Goal: Task Accomplishment & Management: Use online tool/utility

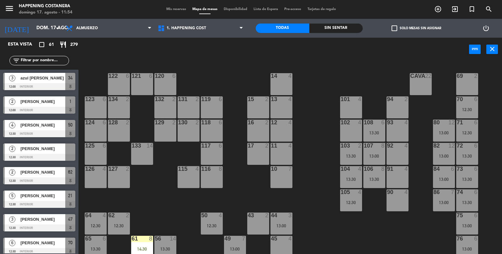
click at [397, 245] on div "69 2 122 6 121 6 120 6 14 4 CAVA 22 101 4 94 2 70 6 12:30 123 6 131 2 134 2 132…" at bounding box center [292, 158] width 419 height 193
click at [444, 156] on div "13:00" at bounding box center [444, 156] width 22 height 4
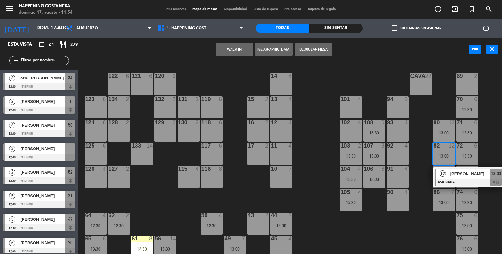
click at [466, 185] on div at bounding box center [468, 182] width 67 height 7
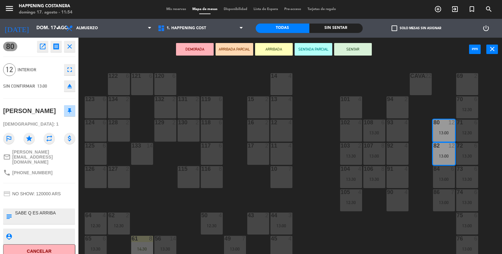
click at [424, 228] on div "69 2 122 6 121 6 120 6 14 4 CAVA 22 101 4 94 2 70 6 12:30 123 6 131 2 134 2 132…" at bounding box center [292, 158] width 419 height 193
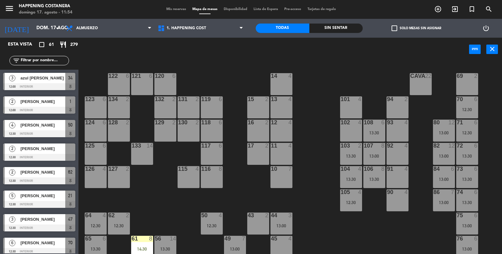
scroll to position [0, 0]
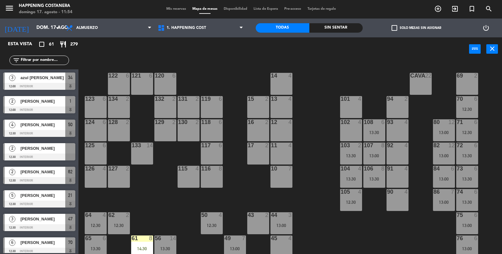
click at [444, 179] on div "13:00" at bounding box center [444, 179] width 22 height 4
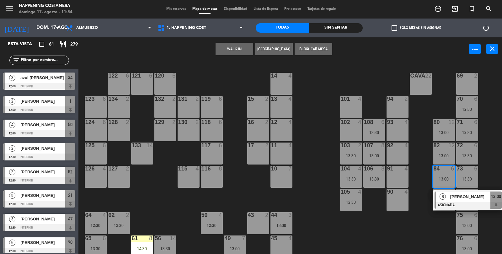
click at [442, 180] on div "13:00" at bounding box center [444, 179] width 22 height 4
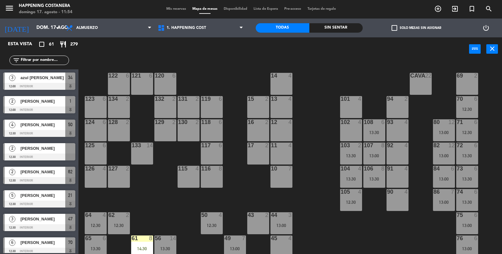
click at [421, 240] on div "69 2 122 6 121 6 120 6 14 4 CAVA 22 101 4 94 2 70 6 12:30 123 6 131 2 134 2 132…" at bounding box center [292, 158] width 419 height 193
click at [450, 201] on div "13:00" at bounding box center [444, 202] width 22 height 4
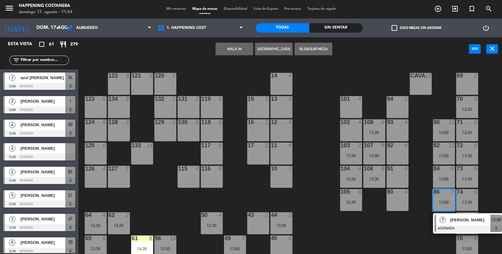
click at [442, 185] on div "84 6 13:00" at bounding box center [444, 177] width 22 height 22
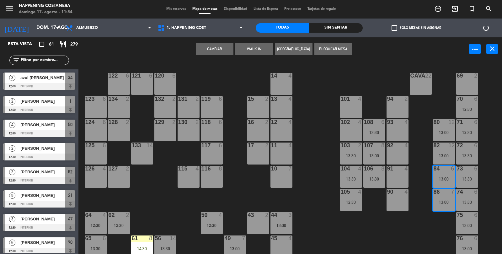
click at [215, 49] on button "Cambiar" at bounding box center [215, 49] width 38 height 13
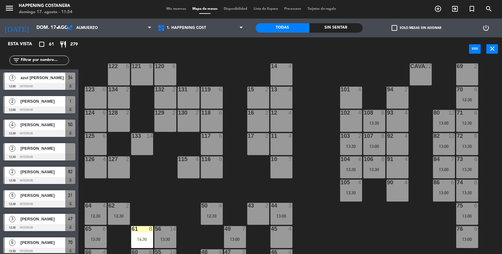
scroll to position [8, 0]
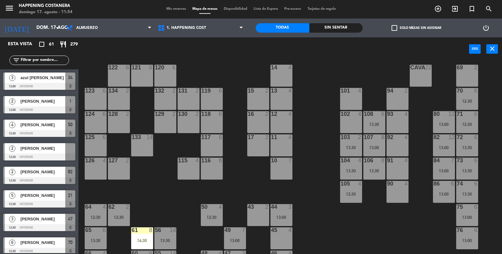
click at [466, 209] on div "75 6" at bounding box center [467, 207] width 22 height 6
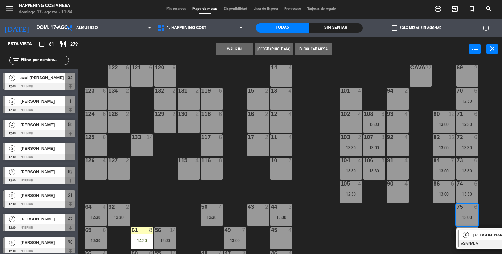
click at [429, 236] on div "69 2 122 6 121 6 120 6 14 4 CAVA 22 101 4 94 2 70 6 12:30 123 6 131 2 134 2 132…" at bounding box center [292, 158] width 419 height 193
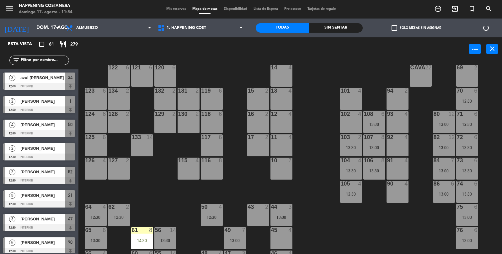
click at [426, 242] on div "69 2 122 6 121 6 120 6 14 4 CAVA 22 101 4 94 2 70 6 12:30 123 6 131 2 134 2 132…" at bounding box center [292, 158] width 419 height 193
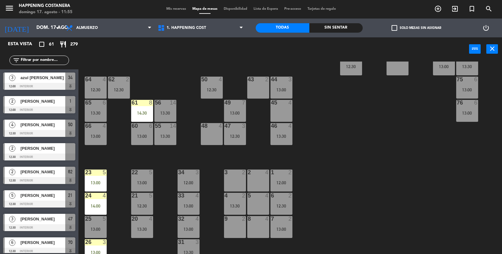
scroll to position [137, 0]
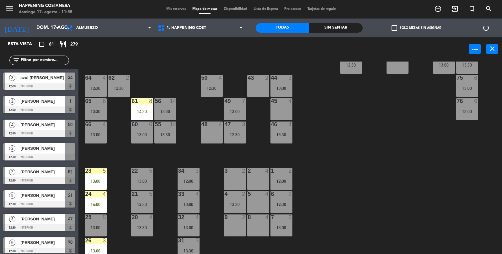
click at [451, 215] on div "69 2 122 6 121 6 120 6 14 4 CAVA 22 101 4 94 2 70 6 12:30 123 6 131 2 134 2 132…" at bounding box center [292, 158] width 419 height 193
click at [469, 186] on div "69 2 122 6 121 6 120 6 14 4 CAVA 22 101 4 94 2 70 6 12:30 123 6 131 2 134 2 132…" at bounding box center [292, 158] width 419 height 193
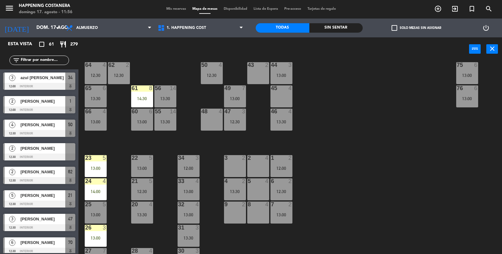
scroll to position [165, 0]
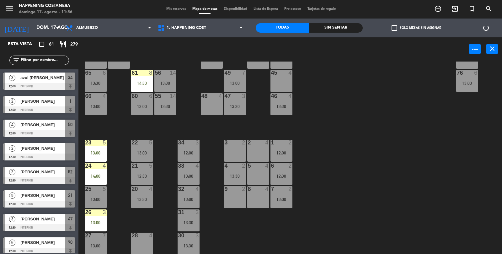
click at [187, 182] on div "33 4 13:00" at bounding box center [189, 174] width 22 height 22
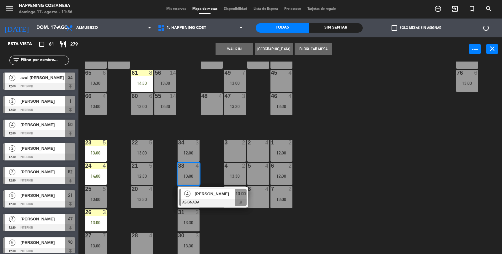
click at [261, 151] on div "2 4" at bounding box center [258, 151] width 22 height 22
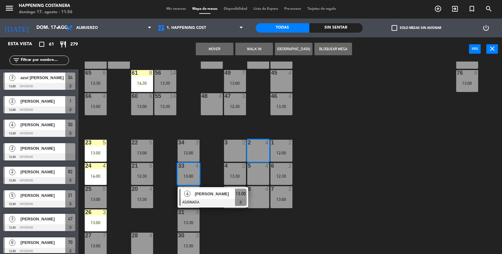
click at [214, 50] on button "Mover" at bounding box center [215, 49] width 38 height 13
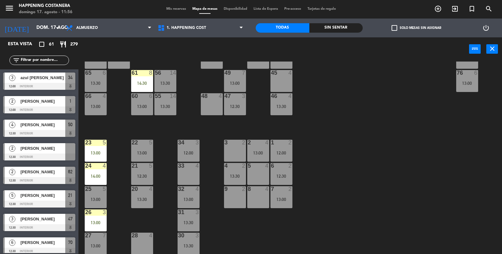
click at [188, 177] on div "33 4" at bounding box center [189, 174] width 22 height 22
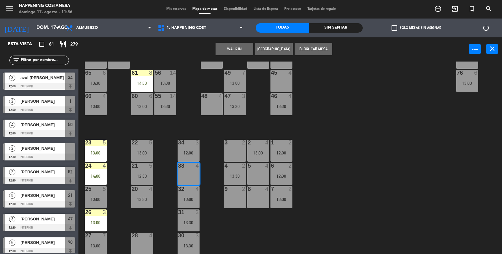
click at [238, 51] on button "WALK IN" at bounding box center [235, 49] width 38 height 13
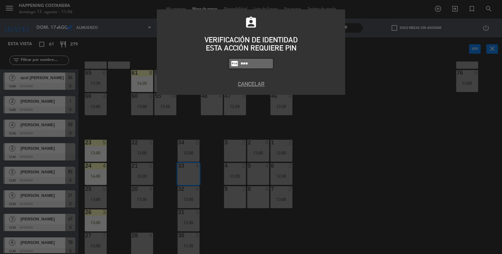
type input "9660"
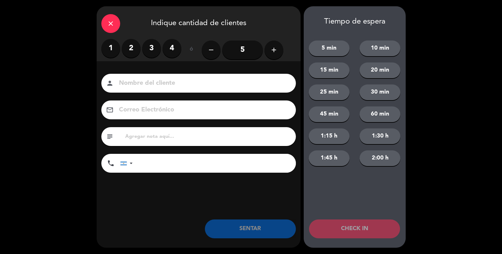
click at [152, 49] on label "3" at bounding box center [151, 48] width 19 height 19
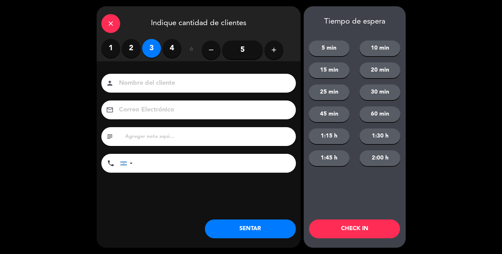
click at [166, 94] on div "Nombre del cliente person Correo Electrónico email subject phone [GEOGRAPHIC_DA…" at bounding box center [199, 124] width 204 height 101
click at [206, 80] on input at bounding box center [202, 83] width 169 height 11
type input "calle"
click at [242, 232] on button "SENTAR" at bounding box center [250, 228] width 91 height 19
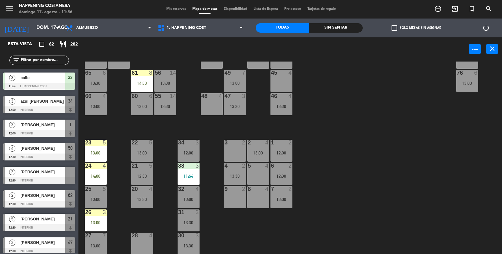
click at [336, 136] on div "69 2 122 6 121 6 120 6 14 4 CAVA 22 101 4 94 2 70 6 12:30 123 6 131 2 134 2 132…" at bounding box center [292, 158] width 419 height 193
click at [40, 70] on div "3 calle 11:54 1. HAPPENING COST 33" at bounding box center [39, 81] width 78 height 24
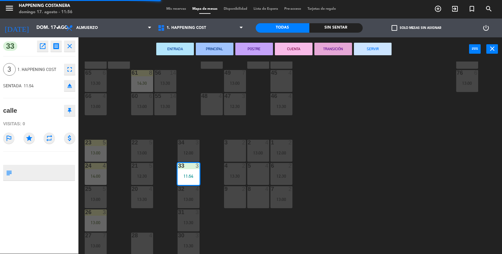
click at [380, 178] on div "69 2 122 6 121 6 120 6 14 4 CAVA 22 101 4 94 2 70 6 12:30 123 6 131 2 134 2 132…" at bounding box center [292, 158] width 419 height 193
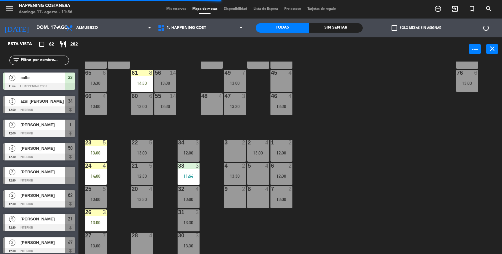
click at [36, 62] on input "text" at bounding box center [44, 60] width 49 height 7
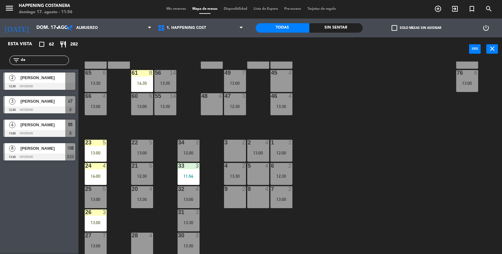
type input "da"
click at [46, 154] on div at bounding box center [39, 156] width 72 height 7
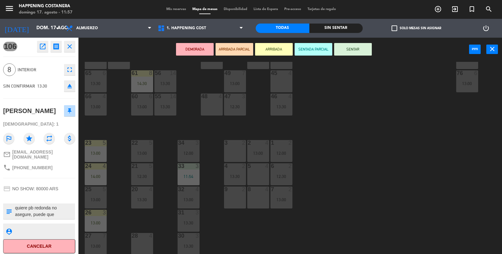
scroll to position [6, 0]
click at [68, 64] on button "fullscreen" at bounding box center [69, 69] width 11 height 11
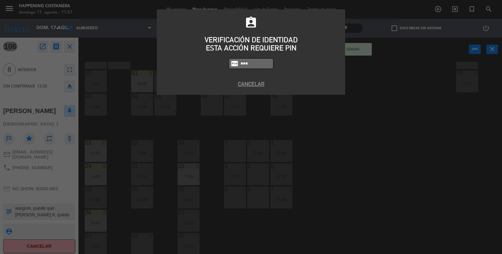
type input "9660"
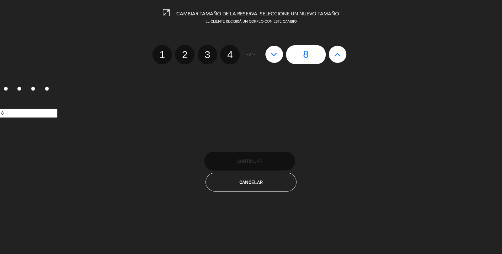
click at [267, 62] on div "8" at bounding box center [305, 54] width 87 height 19
click at [269, 60] on button at bounding box center [275, 54] width 18 height 17
type input "7"
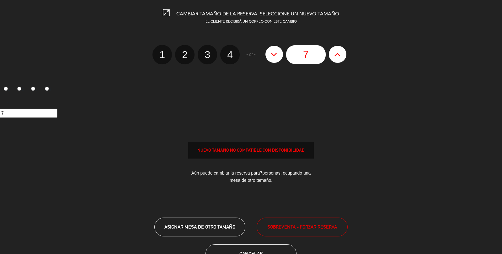
click at [272, 56] on icon at bounding box center [274, 54] width 7 height 10
type input "6"
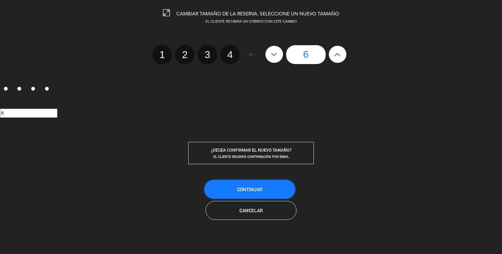
click at [243, 190] on span "Continuar" at bounding box center [249, 189] width 25 height 5
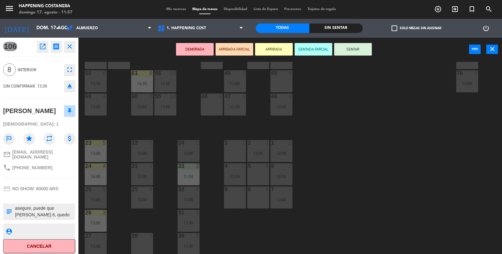
click at [431, 176] on div "69 2 122 6 121 6 120 6 14 4 CAVA 22 101 4 94 2 70 6 12:30 123 6 131 2 134 2 132…" at bounding box center [292, 158] width 419 height 193
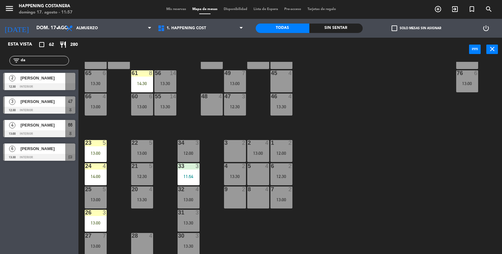
click at [391, 154] on div "69 2 122 6 121 6 120 6 14 4 CAVA 22 101 4 94 2 70 6 12:30 123 6 131 2 134 2 132…" at bounding box center [292, 158] width 419 height 193
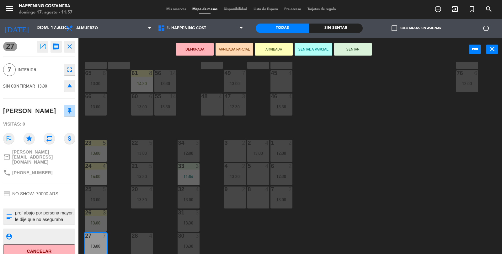
click at [451, 198] on div "69 2 122 6 121 6 120 6 14 4 CAVA 22 101 4 94 2 70 6 12:30 123 6 131 2 134 2 132…" at bounding box center [292, 158] width 419 height 193
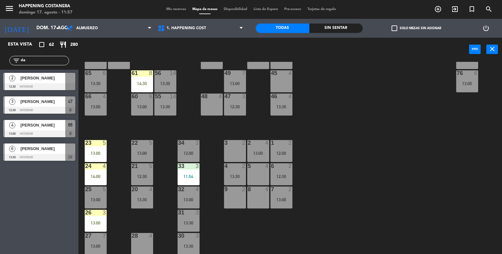
click at [95, 196] on div "25 5 13:00" at bounding box center [96, 197] width 22 height 22
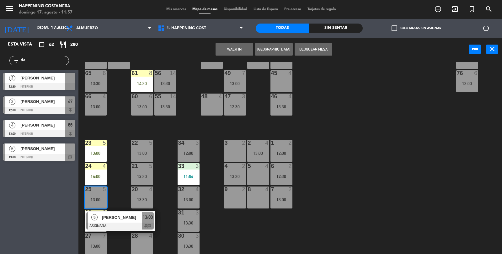
click at [108, 219] on span "[PERSON_NAME]" at bounding box center [122, 217] width 40 height 7
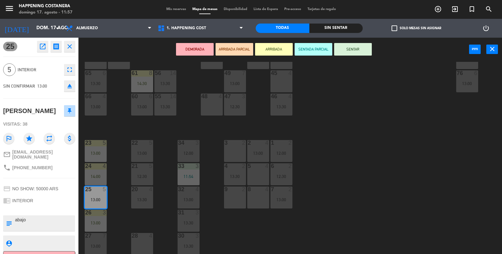
click at [472, 200] on div "69 2 122 6 121 6 120 6 14 4 CAVA 22 101 4 94 2 70 6 12:30 123 6 131 2 134 2 132…" at bounding box center [292, 158] width 419 height 193
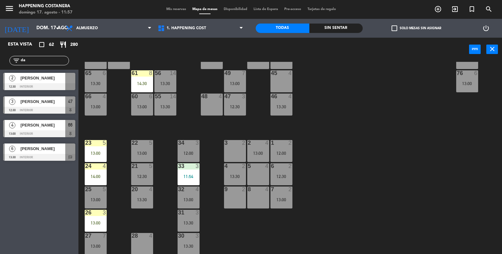
click at [104, 151] on div "13:00" at bounding box center [96, 153] width 22 height 4
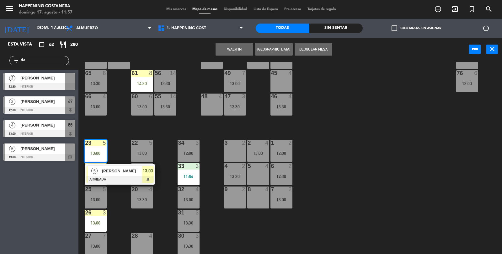
click at [108, 168] on span "[PERSON_NAME]" at bounding box center [122, 171] width 40 height 7
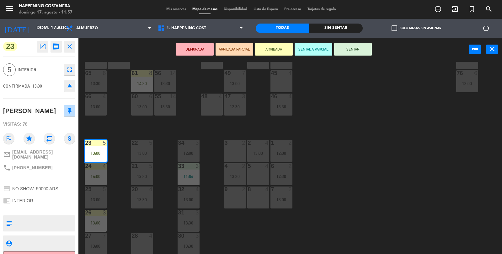
click at [470, 200] on div "69 2 122 6 121 6 120 6 14 4 CAVA 22 101 4 94 2 70 6 12:30 123 6 131 2 134 2 132…" at bounding box center [292, 158] width 419 height 193
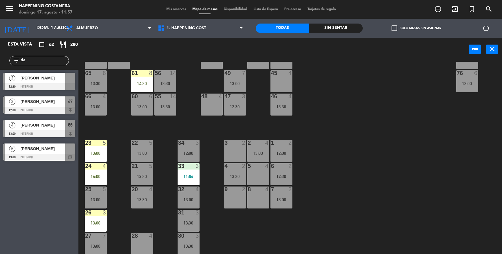
click at [93, 80] on div "65 6 13:30" at bounding box center [96, 81] width 22 height 22
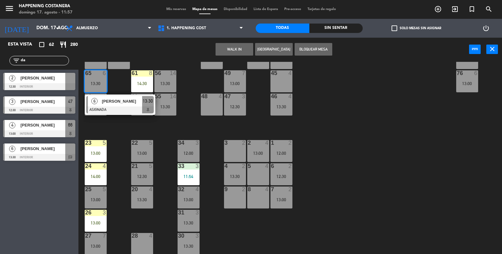
click at [111, 109] on div at bounding box center [119, 109] width 67 height 7
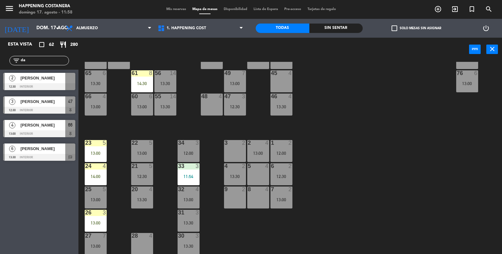
click at [468, 174] on div "69 2 122 6 121 6 120 6 14 4 CAVA 22 101 4 94 2 70 6 12:30 123 6 131 2 134 2 132…" at bounding box center [292, 158] width 419 height 193
click at [140, 105] on div "13:00" at bounding box center [142, 107] width 22 height 4
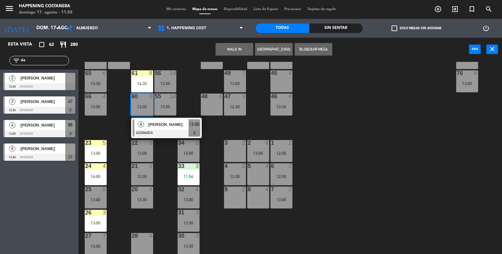
click at [147, 126] on div "6" at bounding box center [140, 124] width 13 height 10
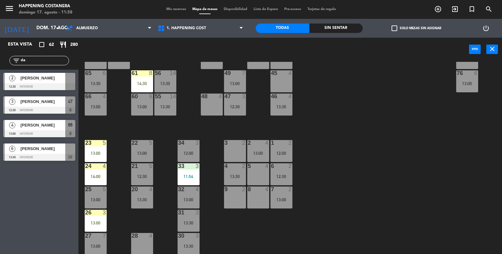
click at [468, 175] on div "69 2 122 6 121 6 120 6 14 4 CAVA 22 101 4 94 2 70 6 12:30 123 6 131 2 134 2 132…" at bounding box center [292, 158] width 419 height 193
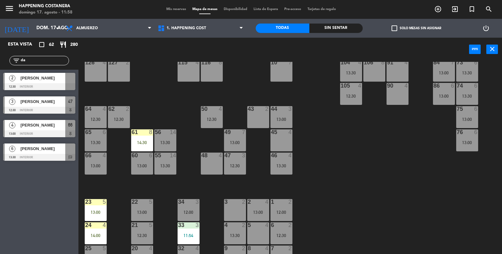
scroll to position [111, 0]
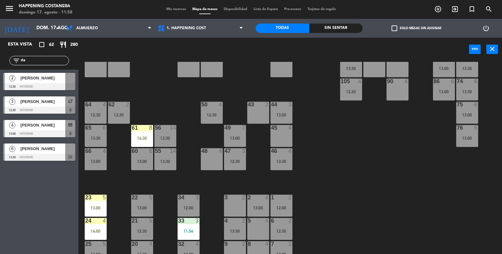
click at [231, 133] on div "49 7 13:00" at bounding box center [235, 136] width 22 height 22
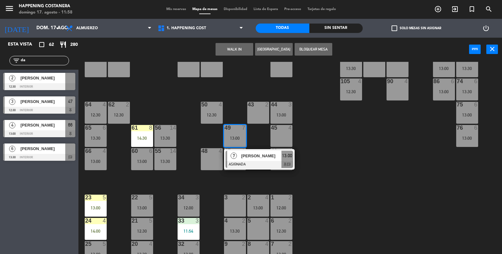
click at [248, 161] on div at bounding box center [259, 164] width 67 height 7
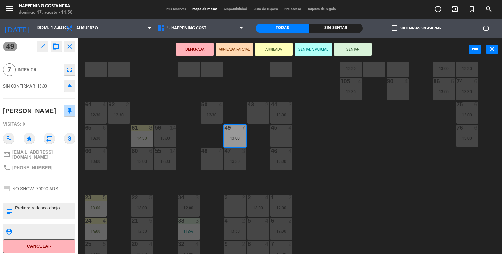
click at [464, 199] on div "69 2 122 6 121 6 120 6 14 4 CAVA 22 101 4 94 2 70 6 12:30 123 6 131 2 134 2 132…" at bounding box center [292, 158] width 419 height 193
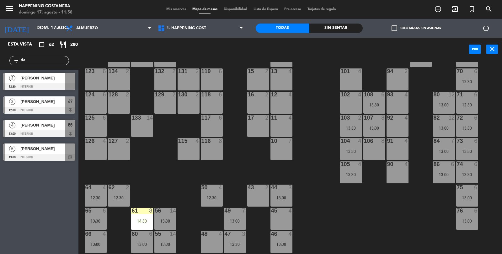
scroll to position [18, 0]
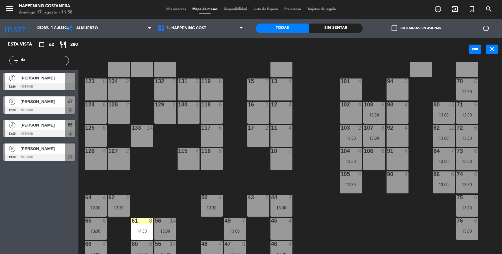
click at [433, 229] on div "69 2 122 6 121 6 120 6 14 4 CAVA 22 101 4 94 2 70 6 12:30 123 6 131 2 134 2 132…" at bounding box center [292, 158] width 419 height 193
click at [433, 225] on div "69 2 122 6 121 6 120 6 14 4 CAVA 22 101 4 94 2 70 6 12:30 123 6 131 2 134 2 132…" at bounding box center [292, 158] width 419 height 193
click at [28, 154] on div at bounding box center [39, 157] width 72 height 7
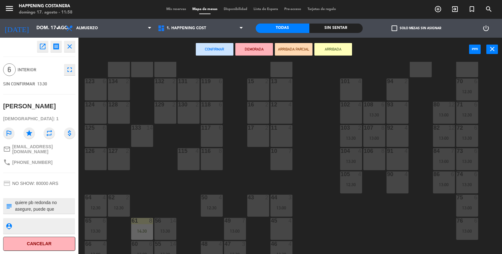
click at [384, 159] on div "106 8" at bounding box center [374, 159] width 22 height 22
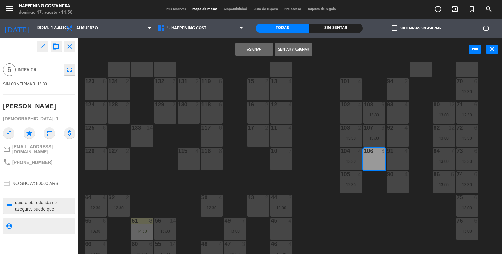
click at [268, 44] on button "Asignar" at bounding box center [254, 49] width 38 height 13
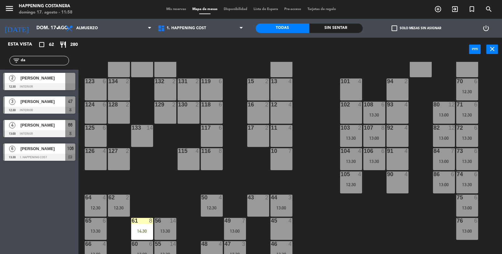
click at [24, 63] on input "da" at bounding box center [44, 60] width 49 height 7
type input "d"
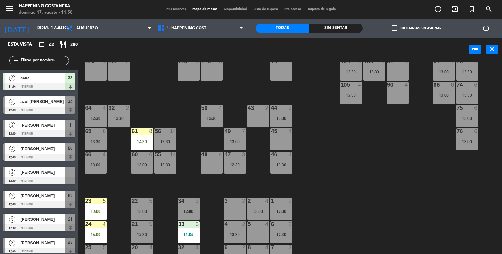
scroll to position [165, 0]
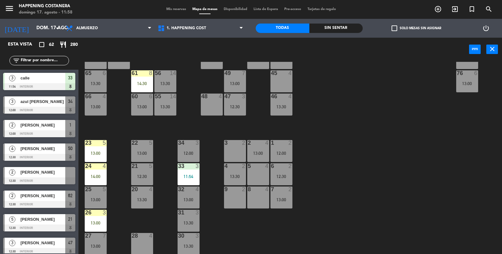
click at [456, 209] on div "69 2 122 6 121 6 120 6 14 4 CAVA 22 101 4 94 2 70 6 12:30 123 6 131 2 134 2 132…" at bounding box center [292, 158] width 419 height 193
click at [398, 153] on div "69 2 122 6 121 6 120 6 14 4 CAVA 22 101 4 94 2 70 6 12:30 123 6 131 2 134 2 132…" at bounding box center [292, 158] width 419 height 193
click at [225, 143] on div "3" at bounding box center [225, 143] width 0 height 6
click at [490, 214] on div "69 2 122 6 121 6 120 6 14 4 CAVA 22 101 4 94 2 70 6 12:30 123 6 131 2 134 2 132…" at bounding box center [292, 158] width 419 height 193
click at [240, 177] on div "13:30" at bounding box center [235, 176] width 22 height 4
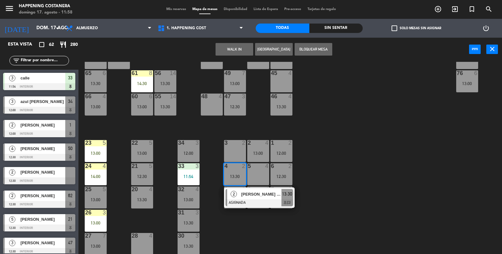
click at [232, 157] on div "3 2" at bounding box center [235, 151] width 22 height 22
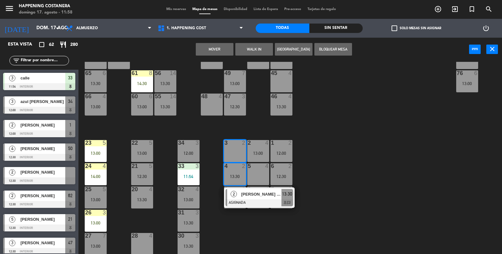
click at [202, 47] on button "Mover" at bounding box center [215, 49] width 38 height 13
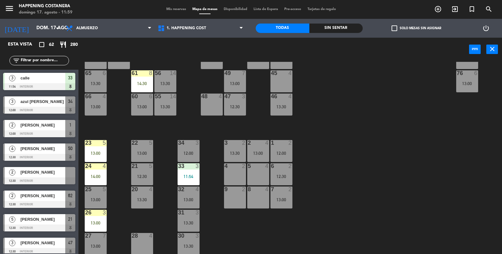
click at [386, 156] on div "69 2 122 6 121 6 120 6 14 4 CAVA 22 101 4 94 2 70 6 12:30 123 6 131 2 134 2 132…" at bounding box center [292, 158] width 419 height 193
click at [439, 6] on icon "add_circle_outline" at bounding box center [438, 9] width 8 height 8
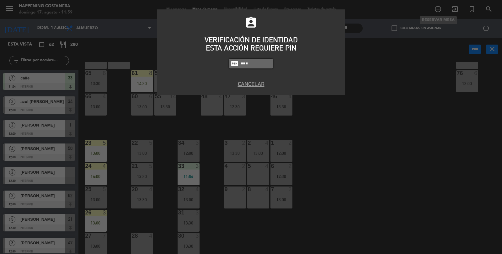
type input "9660"
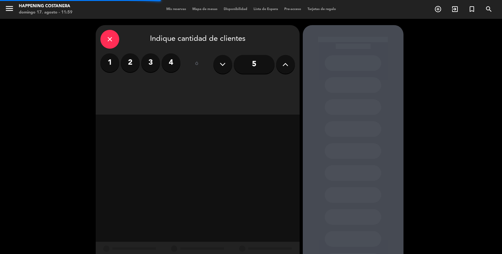
click at [172, 64] on label "4" at bounding box center [171, 62] width 19 height 19
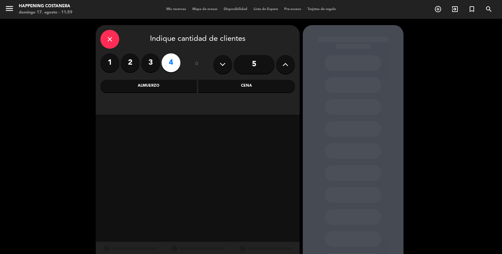
click at [171, 72] on label "4" at bounding box center [171, 62] width 19 height 19
click at [164, 81] on div "Almuerzo" at bounding box center [148, 86] width 97 height 13
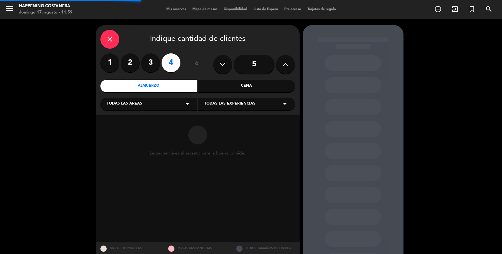
click at [119, 113] on div "close Indique cantidad de clientes 1 2 3 4 ó 5 Almuerzo Cena Todas las áreas ar…" at bounding box center [198, 69] width 204 height 89
click at [120, 108] on div "Todas las áreas arrow_drop_down" at bounding box center [148, 104] width 97 height 13
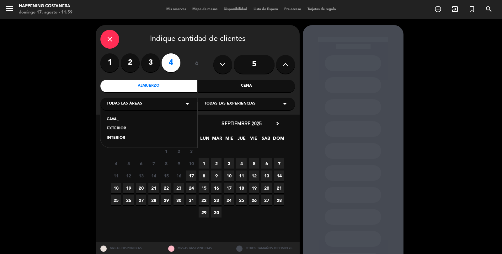
click at [113, 139] on div "INTERIOR" at bounding box center [149, 138] width 84 height 6
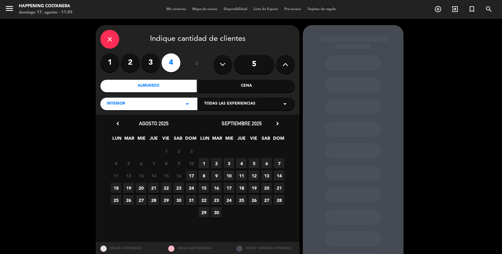
click at [187, 179] on span "17" at bounding box center [191, 175] width 10 height 10
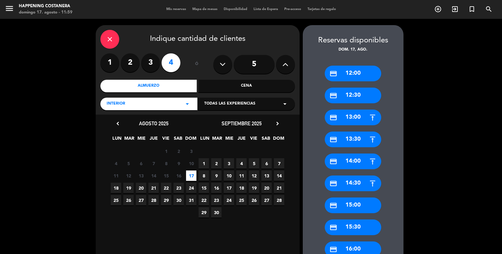
scroll to position [78, 0]
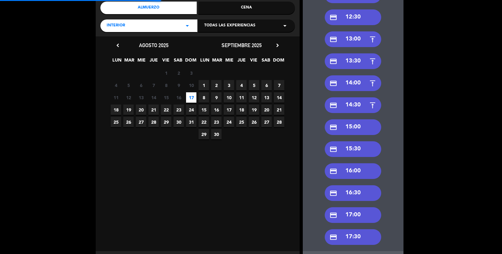
click at [355, 53] on div "credit_card 13:30" at bounding box center [353, 61] width 56 height 16
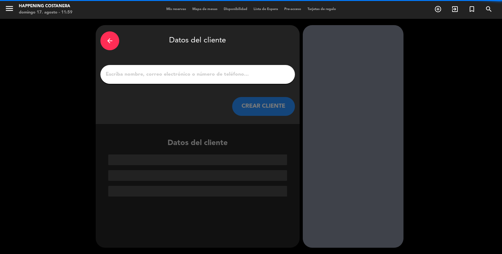
click at [198, 70] on input "1" at bounding box center [197, 74] width 185 height 9
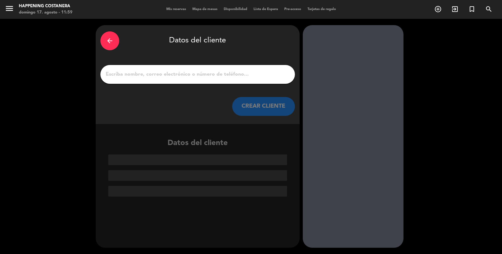
type input "2"
type input "m"
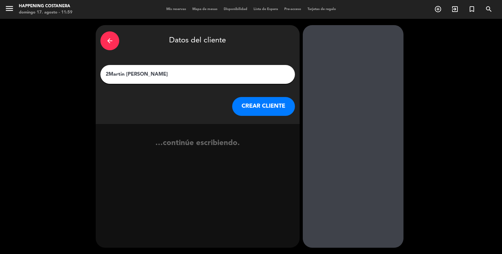
type input "2 [PERSON_NAME]"
click at [248, 97] on button "CREAR CLIENTE" at bounding box center [263, 106] width 63 height 19
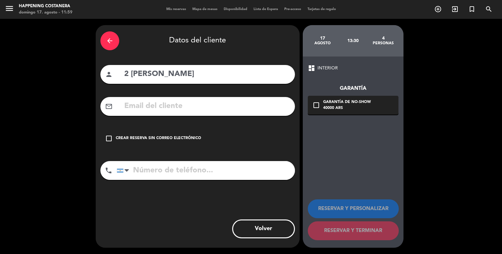
click at [109, 129] on div "check_box_outline_blank Crear reserva sin correo electrónico" at bounding box center [197, 138] width 195 height 19
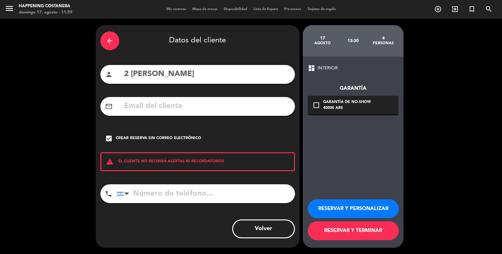
click at [341, 236] on button "RESERVAR Y TERMINAR" at bounding box center [353, 230] width 91 height 19
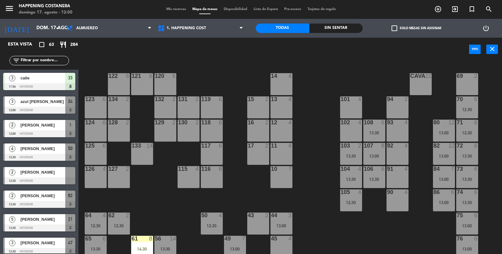
click at [441, 11] on icon "add_circle_outline" at bounding box center [438, 9] width 8 height 8
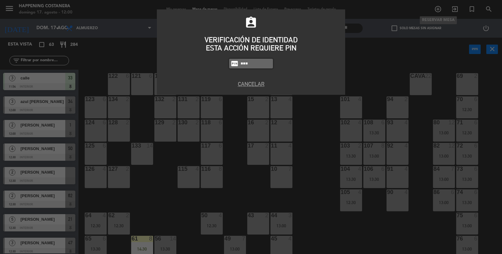
type input "9660"
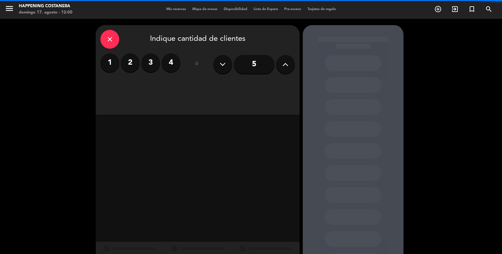
click at [142, 53] on label "3" at bounding box center [150, 62] width 19 height 19
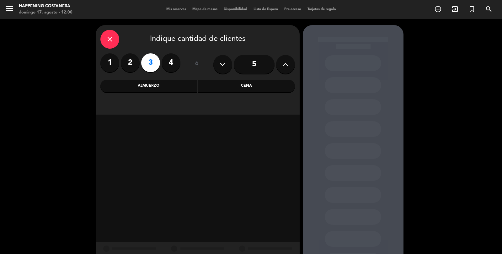
click at [137, 80] on div "Almuerzo" at bounding box center [148, 86] width 97 height 13
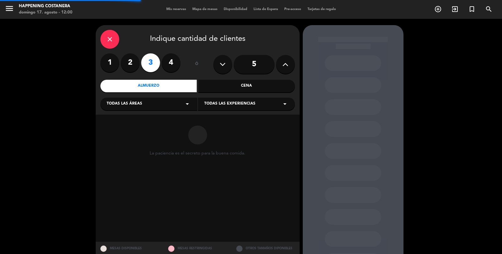
scroll to position [29, 0]
click at [131, 53] on label "2" at bounding box center [130, 62] width 19 height 19
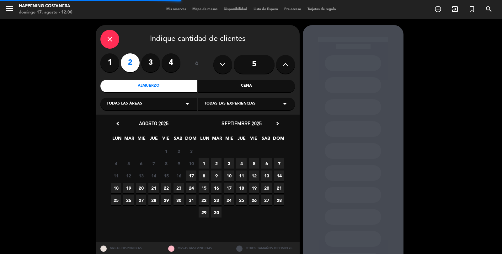
click at [125, 98] on div "Todas las áreas arrow_drop_down" at bounding box center [148, 104] width 97 height 13
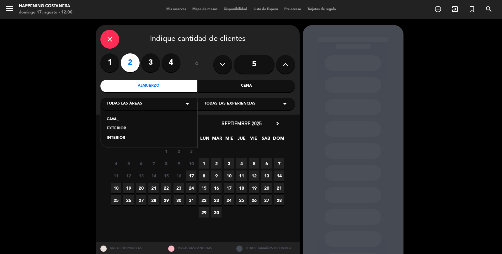
click at [112, 135] on div "INTERIOR" at bounding box center [149, 138] width 84 height 6
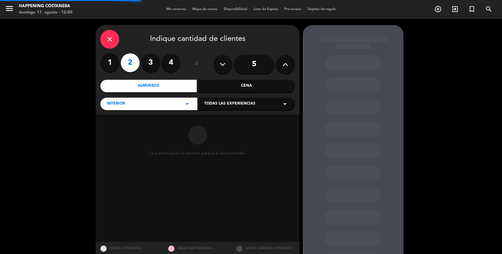
scroll to position [30, 0]
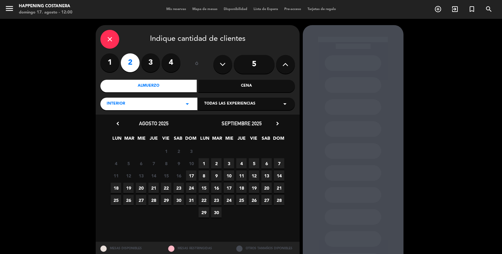
click at [190, 170] on span "17" at bounding box center [191, 175] width 10 height 10
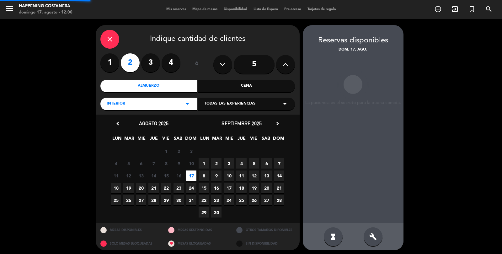
scroll to position [25, 0]
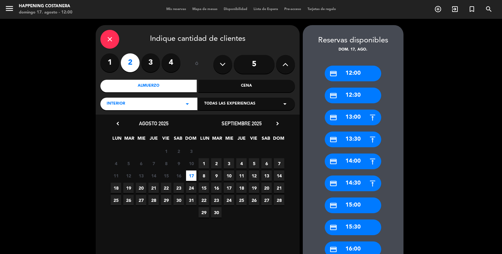
click at [354, 110] on div "credit_card 13:00" at bounding box center [353, 118] width 56 height 16
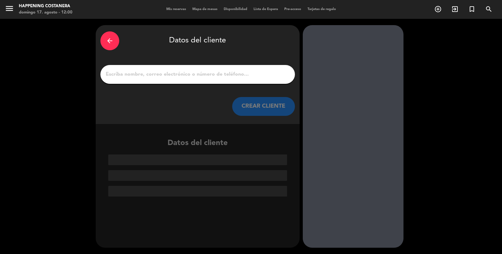
click at [155, 70] on input "1" at bounding box center [197, 74] width 185 height 9
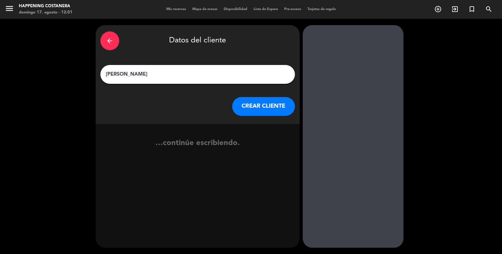
type input "[PERSON_NAME]"
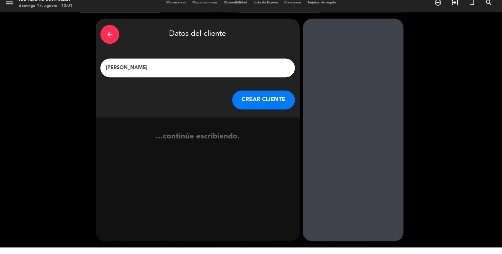
click at [253, 97] on button "CREAR CLIENTE" at bounding box center [263, 106] width 63 height 19
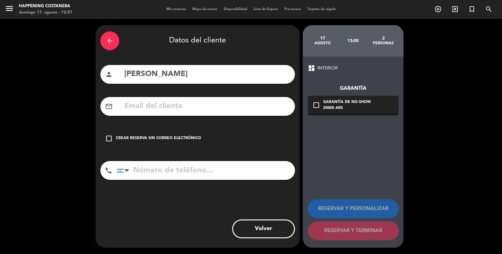
click at [103, 129] on div "check_box_outline_blank Crear reserva sin correo electrónico" at bounding box center [197, 138] width 195 height 19
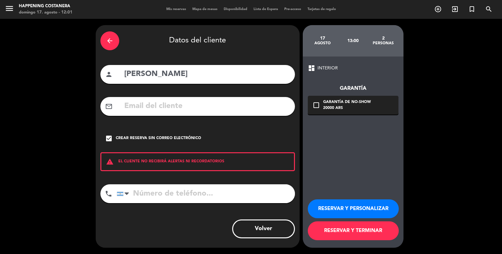
click at [343, 240] on button "RESERVAR Y TERMINAR" at bounding box center [353, 230] width 91 height 19
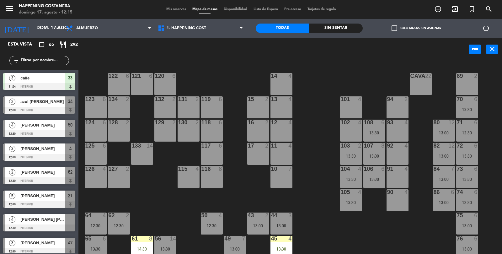
click at [46, 63] on input "text" at bounding box center [44, 60] width 49 height 7
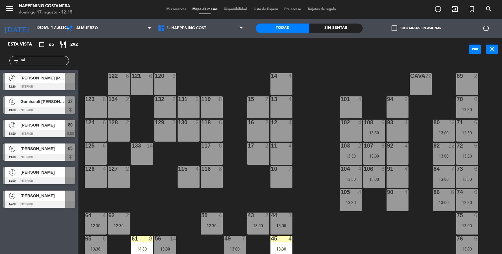
type input "m"
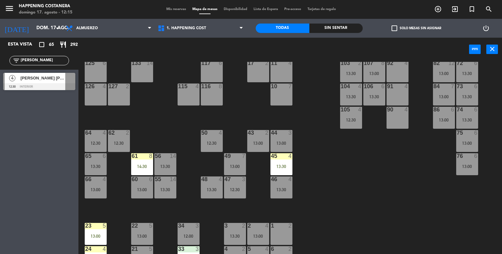
scroll to position [100, 0]
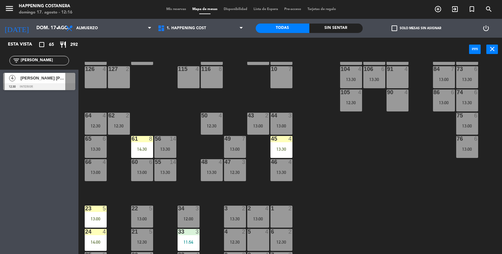
type input "[PERSON_NAME]"
click at [224, 164] on div "47" at bounding box center [224, 162] width 10 height 6
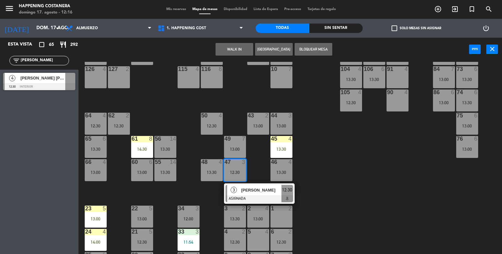
click at [259, 195] on div at bounding box center [259, 198] width 67 height 7
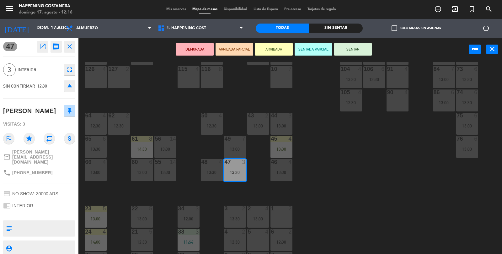
scroll to position [27, 0]
click at [68, 86] on icon "eject" at bounding box center [70, 86] width 8 height 8
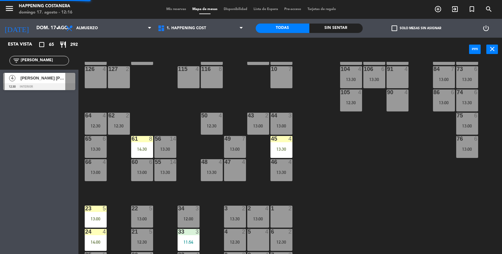
click at [43, 81] on span "[PERSON_NAME] [PERSON_NAME] Avaca" at bounding box center [42, 78] width 45 height 7
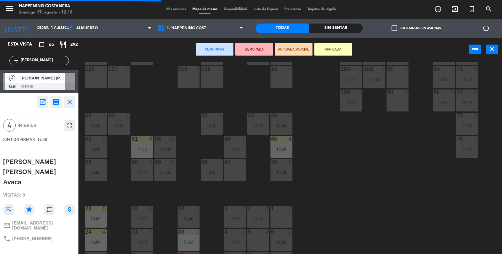
click at [240, 170] on div "47 4" at bounding box center [235, 170] width 22 height 22
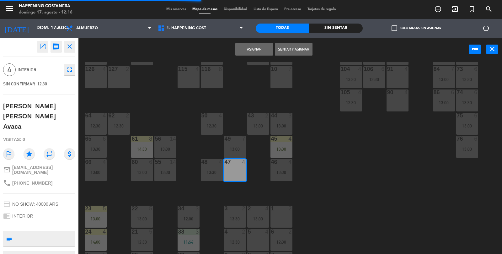
click at [295, 48] on button "Sentar y Asignar" at bounding box center [294, 49] width 38 height 13
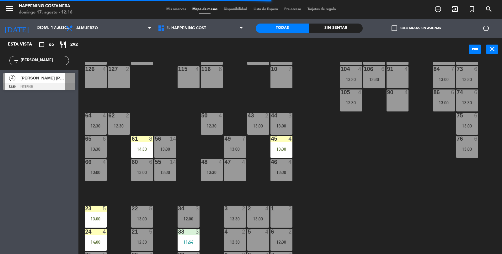
click at [41, 60] on input "[PERSON_NAME]" at bounding box center [44, 60] width 49 height 7
type input "e"
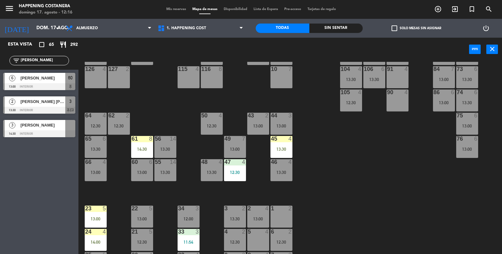
type input "[PERSON_NAME]"
click at [24, 128] on div "[PERSON_NAME]" at bounding box center [43, 125] width 46 height 10
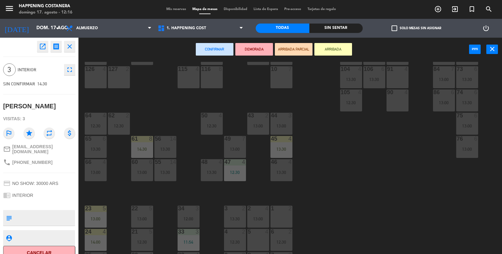
click at [65, 71] on button "fullscreen" at bounding box center [69, 69] width 11 height 11
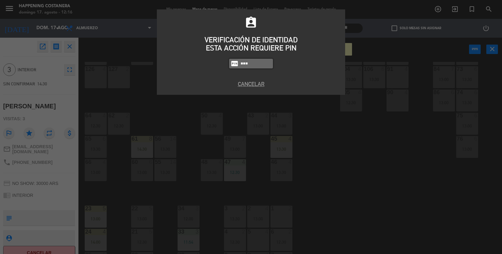
type input "3624"
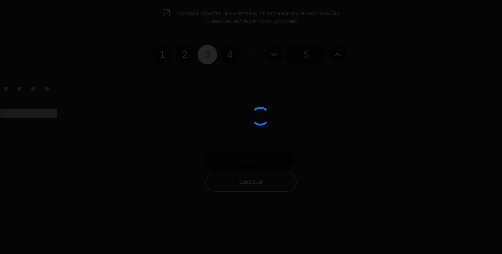
click at [235, 59] on div at bounding box center [251, 127] width 502 height 254
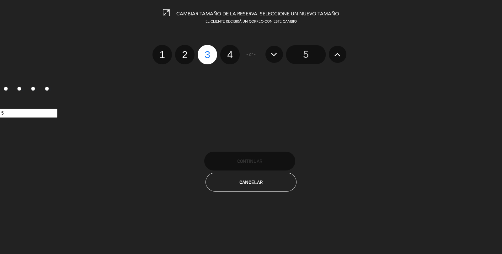
click at [233, 62] on label "4" at bounding box center [229, 54] width 19 height 19
click at [231, 51] on input "4" at bounding box center [229, 49] width 4 height 4
radio input "true"
radio input "false"
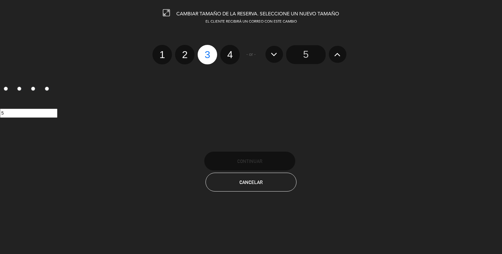
radio input "false"
radio input "true"
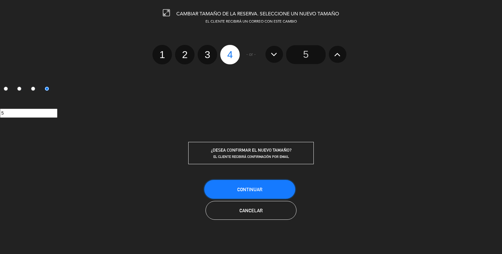
click at [245, 187] on span "Continuar" at bounding box center [249, 189] width 25 height 5
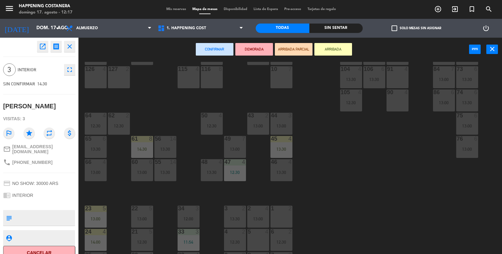
click at [373, 170] on div "69 2 122 6 121 6 120 6 14 4 CAVA 22 101 4 94 2 70 6 12:30 123 6 131 2 134 2 132…" at bounding box center [292, 158] width 419 height 193
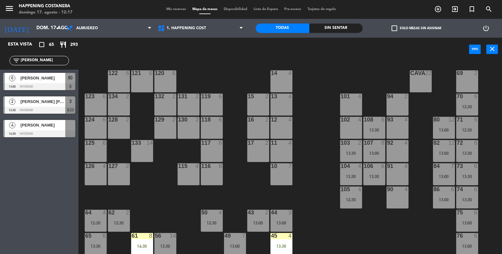
scroll to position [2, 0]
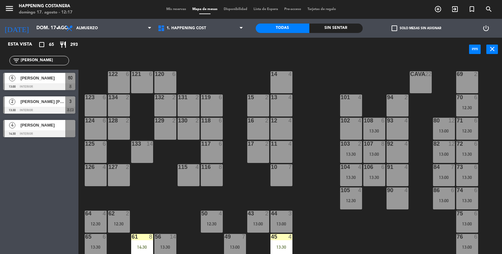
click at [352, 161] on div "103 2 13:30" at bounding box center [351, 152] width 22 height 22
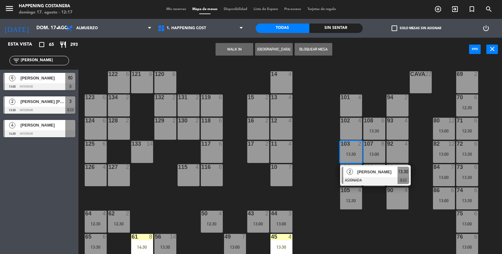
click at [382, 178] on div at bounding box center [375, 180] width 67 height 7
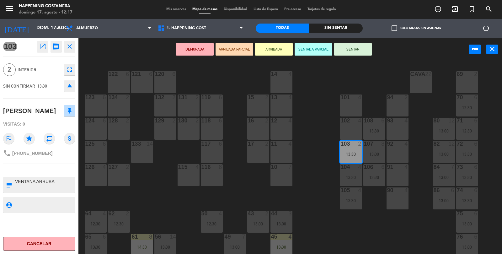
click at [360, 127] on div "102 4" at bounding box center [351, 129] width 22 height 22
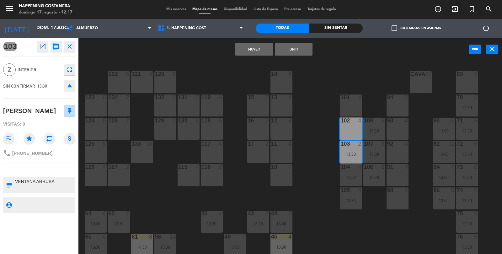
click at [262, 55] on button "Mover" at bounding box center [254, 49] width 38 height 13
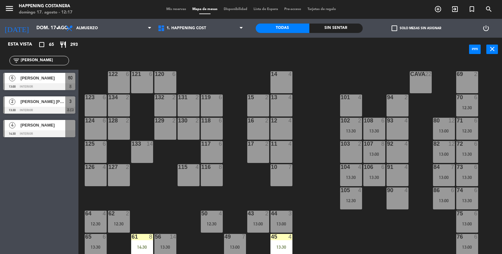
click at [358, 154] on div "103 2" at bounding box center [351, 152] width 22 height 22
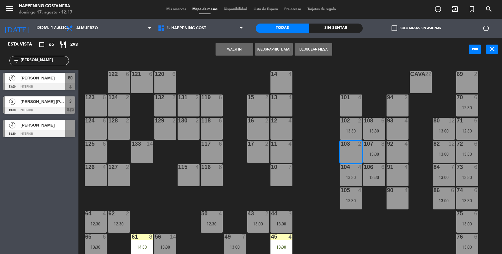
click at [238, 46] on button "WALK IN" at bounding box center [235, 49] width 38 height 13
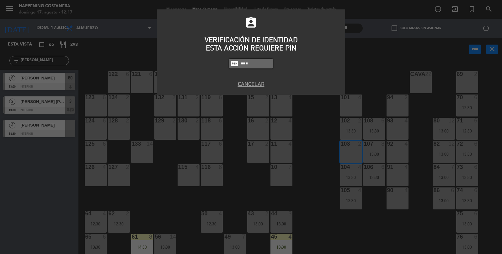
type input "3624"
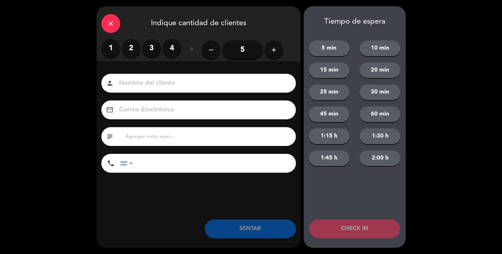
click at [138, 53] on label "2" at bounding box center [131, 48] width 19 height 19
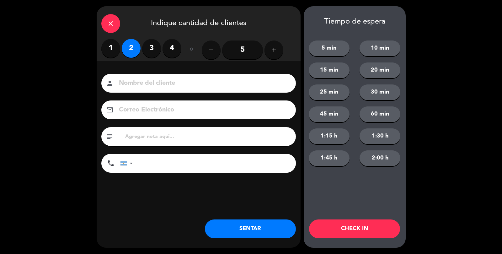
click at [262, 227] on button "SENTAR" at bounding box center [250, 228] width 91 height 19
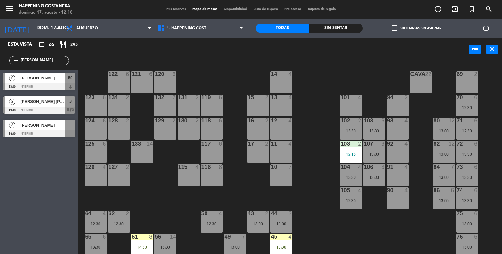
click at [35, 61] on input "[PERSON_NAME]" at bounding box center [44, 60] width 49 height 7
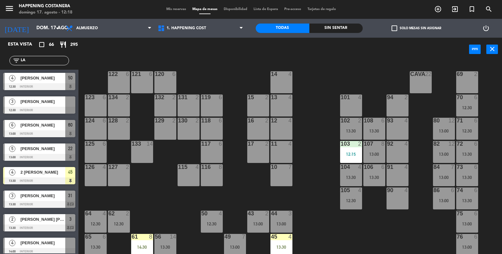
type input "L"
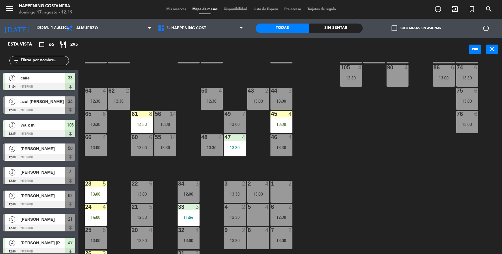
scroll to position [165, 0]
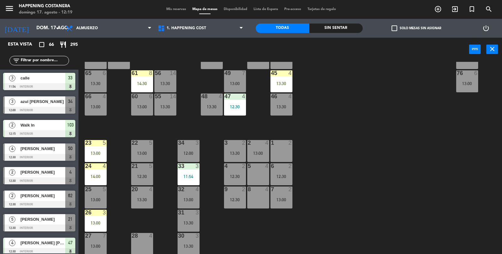
click at [260, 151] on div "13:00" at bounding box center [258, 153] width 22 height 4
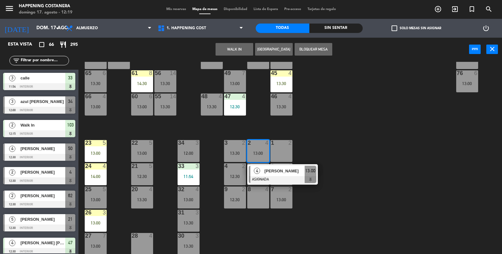
click at [279, 177] on div at bounding box center [282, 179] width 67 height 7
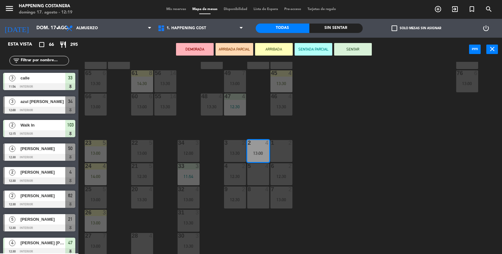
click at [262, 174] on div "5 4" at bounding box center [258, 174] width 22 height 22
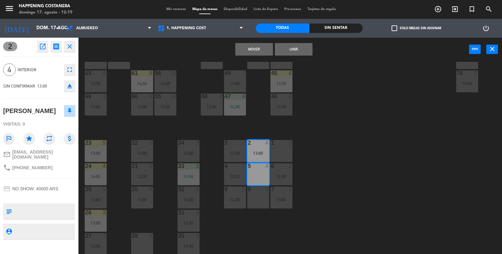
click at [261, 51] on button "Mover" at bounding box center [254, 49] width 38 height 13
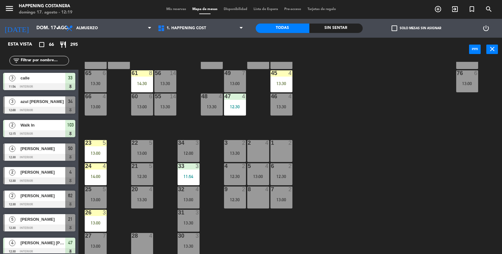
scroll to position [0, 0]
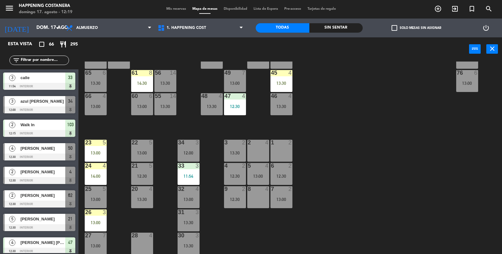
click at [341, 174] on div "69 2 122 6 121 6 120 6 14 4 CAVA 22 101 4 94 2 70 6 12:30 123 6 131 2 134 2 132…" at bounding box center [292, 158] width 419 height 193
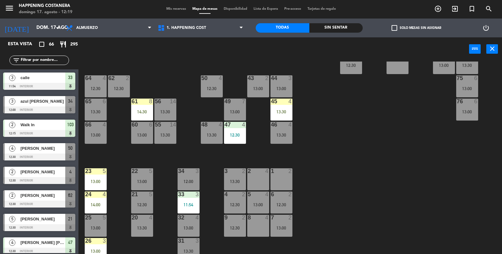
scroll to position [45, 0]
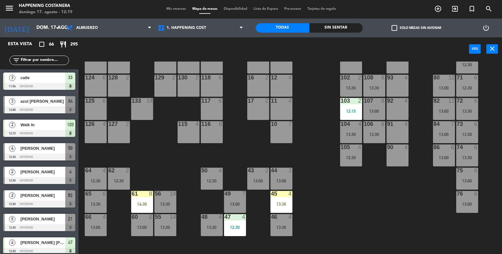
click at [473, 110] on div "13:30" at bounding box center [467, 111] width 22 height 4
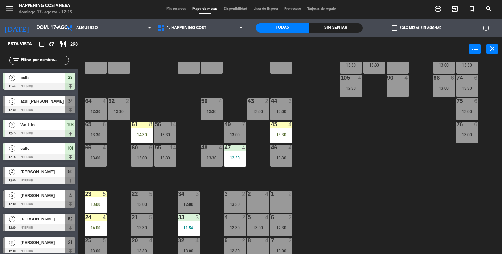
scroll to position [116, 0]
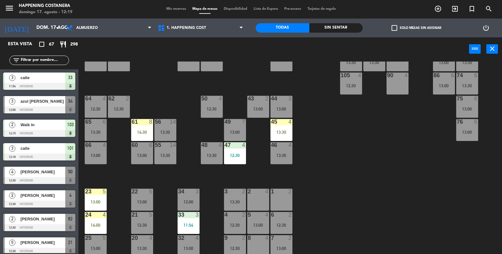
click at [466, 85] on div "13:30" at bounding box center [467, 85] width 22 height 4
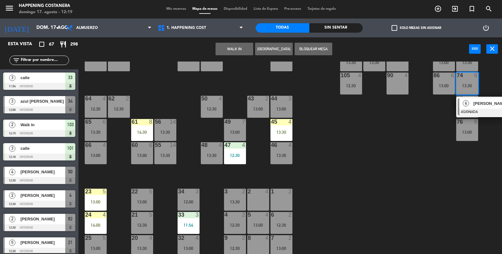
click at [477, 116] on div "6 [PERSON_NAME] ASIGNADA 13:30" at bounding box center [491, 107] width 71 height 20
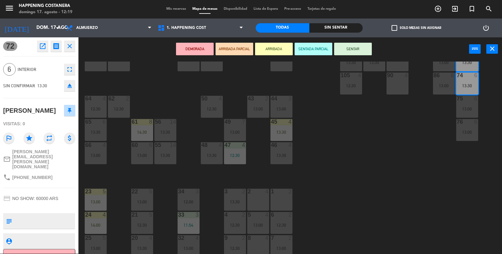
click at [255, 204] on div "2 4" at bounding box center [258, 200] width 22 height 22
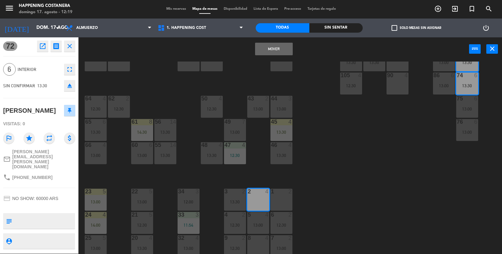
click at [284, 205] on div "1 2" at bounding box center [282, 200] width 22 height 22
click at [287, 55] on button "Mover y Unir" at bounding box center [274, 49] width 38 height 13
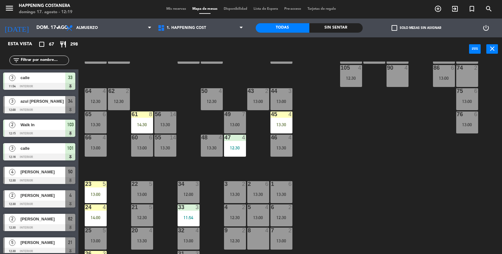
scroll to position [123, 0]
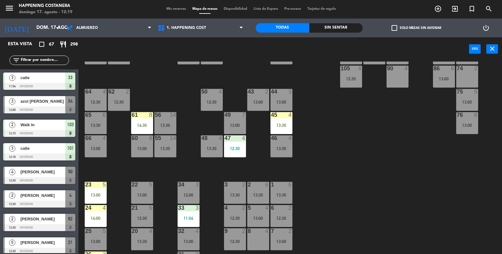
click at [342, 184] on div "69 2 122 6 121 6 120 6 14 4 CAVA 22 101 3 12:16 94 2 70 6 12:30 123 6 131 2 134…" at bounding box center [292, 158] width 419 height 193
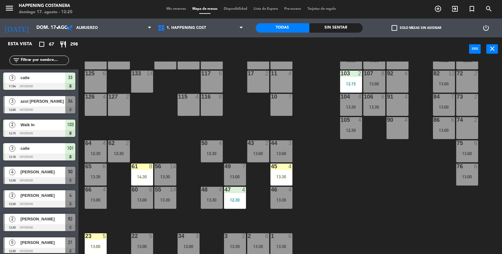
scroll to position [73, 0]
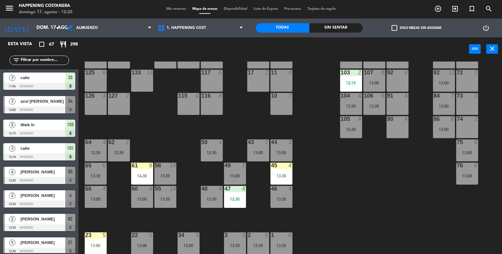
click at [436, 28] on label "check_box_outline_blank Solo mesas sin asignar" at bounding box center [417, 28] width 50 height 6
click at [416, 28] on input "check_box_outline_blank Solo mesas sin asignar" at bounding box center [416, 28] width 0 height 0
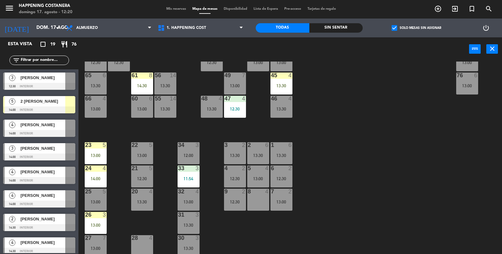
scroll to position [165, 0]
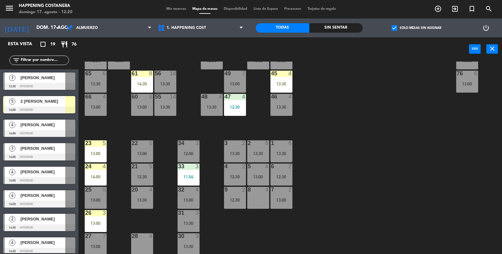
click at [22, 83] on div at bounding box center [39, 86] width 72 height 7
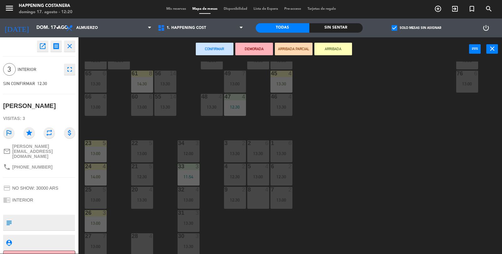
click at [256, 195] on div "8 4" at bounding box center [258, 198] width 22 height 22
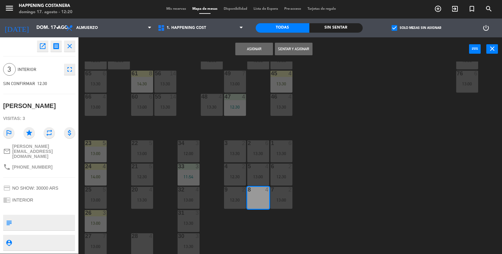
click at [263, 51] on button "Asignar" at bounding box center [254, 49] width 38 height 13
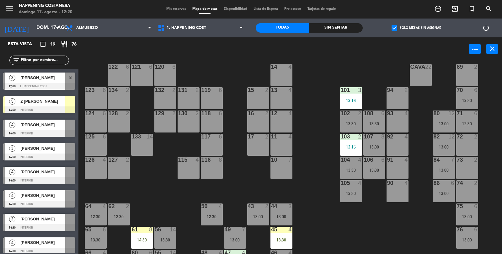
scroll to position [0, 0]
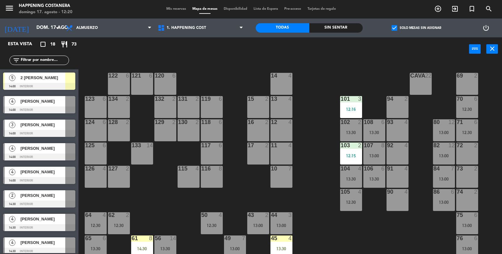
click at [354, 176] on div "104 4 13:30" at bounding box center [351, 177] width 22 height 22
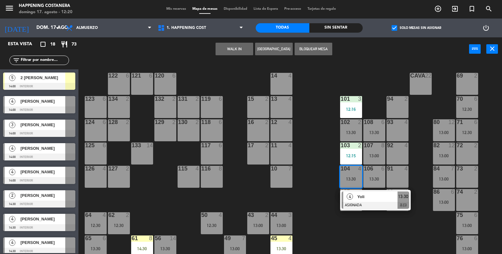
click at [370, 202] on div at bounding box center [375, 205] width 67 height 7
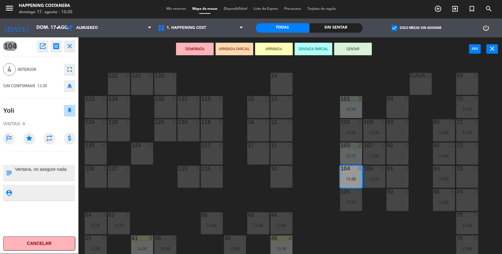
click at [357, 156] on div "12:15" at bounding box center [351, 155] width 22 height 4
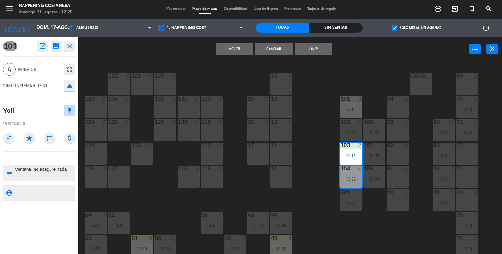
click at [284, 51] on button "Cambiar" at bounding box center [274, 49] width 38 height 13
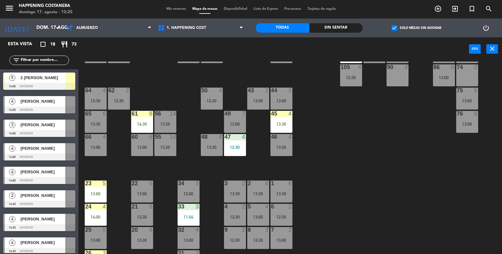
click at [418, 26] on label "check_box Solo mesas sin asignar" at bounding box center [417, 28] width 50 height 6
click at [416, 28] on input "check_box Solo mesas sin asignar" at bounding box center [416, 28] width 0 height 0
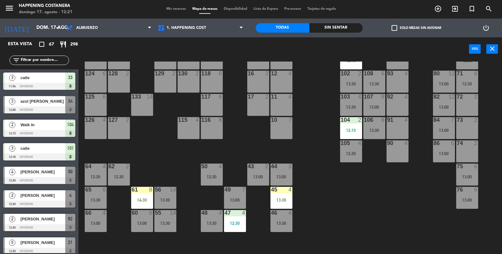
scroll to position [47, 0]
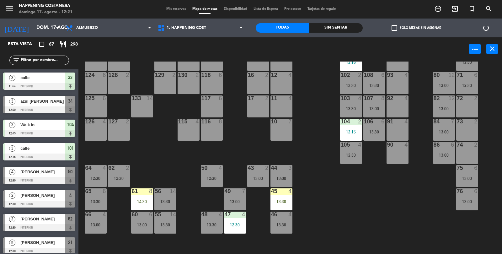
click at [354, 130] on div "12:15" at bounding box center [351, 132] width 22 height 4
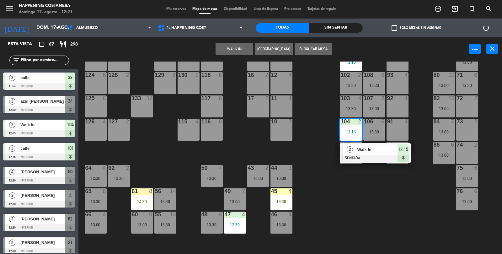
click at [348, 102] on div "103 4 13:30" at bounding box center [351, 106] width 22 height 22
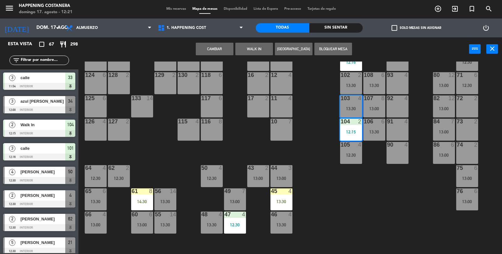
click at [219, 46] on button "Cambiar" at bounding box center [215, 49] width 38 height 13
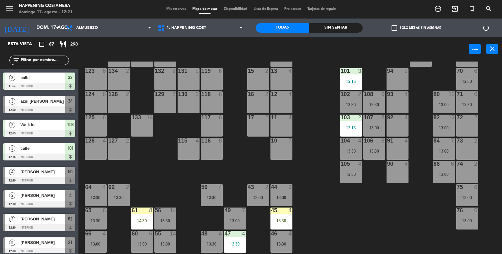
scroll to position [0, 0]
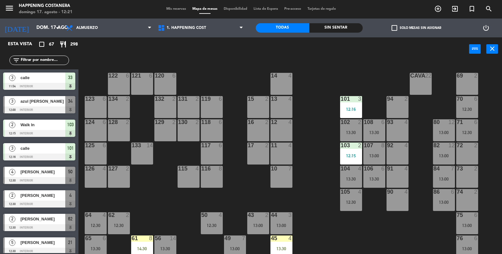
click at [463, 138] on div "71 6 12:30" at bounding box center [467, 130] width 22 height 22
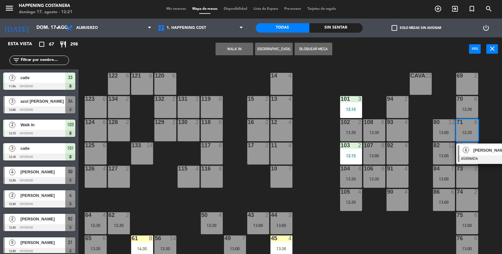
click at [473, 154] on div "[PERSON_NAME]" at bounding box center [493, 150] width 41 height 10
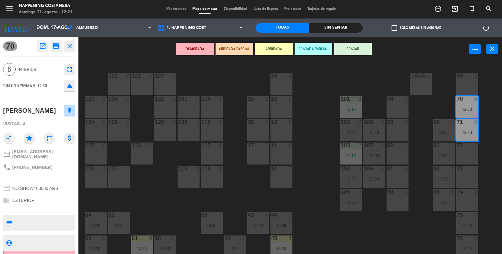
click at [467, 153] on div "72 2" at bounding box center [467, 153] width 22 height 22
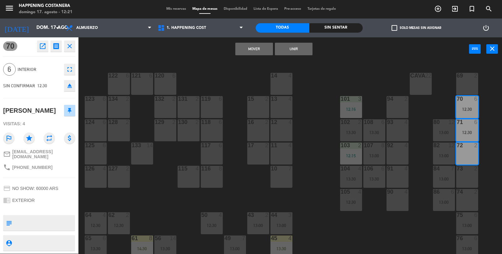
click at [472, 129] on div "71 6 12:30" at bounding box center [467, 130] width 22 height 22
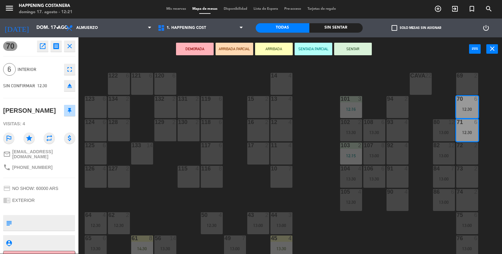
click at [472, 153] on div "72 2" at bounding box center [467, 153] width 22 height 22
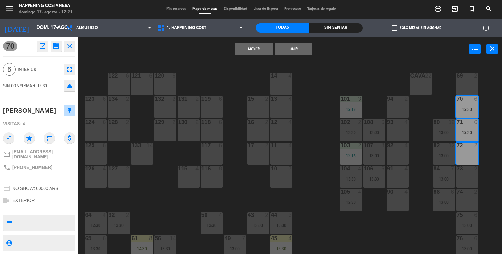
click at [259, 52] on button "Mover" at bounding box center [254, 49] width 38 height 13
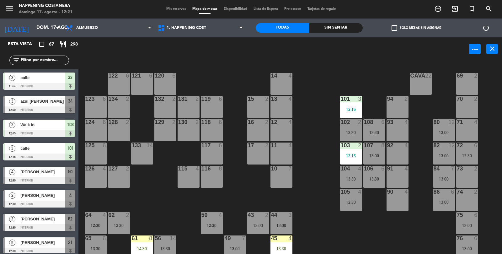
scroll to position [0, 0]
click at [477, 161] on div "72 6 12:30" at bounding box center [467, 153] width 22 height 22
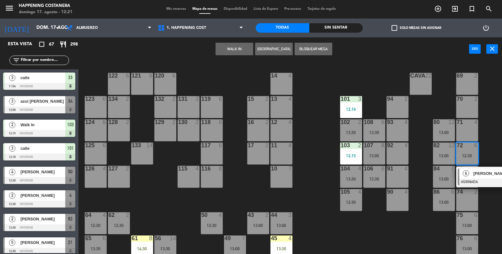
click at [471, 181] on div at bounding box center [491, 182] width 67 height 7
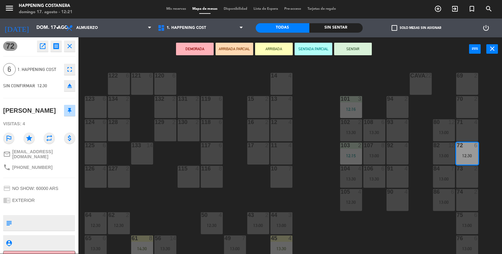
click at [469, 133] on div "71 4" at bounding box center [467, 130] width 22 height 22
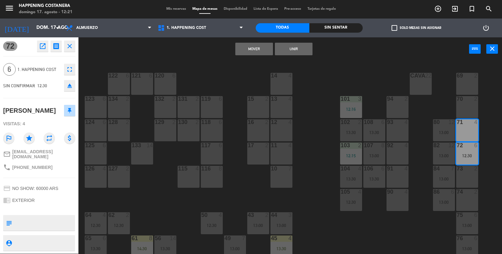
click at [303, 55] on button "Unir" at bounding box center [294, 49] width 38 height 13
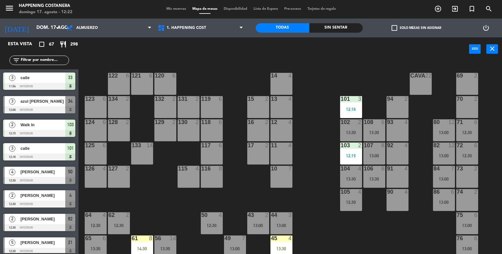
click at [342, 75] on div "69 2 122 6 121 6 120 6 14 4 CAVA 22 101 3 12:16 94 2 70 2 123 6 131 2 134 2 132…" at bounding box center [292, 158] width 419 height 193
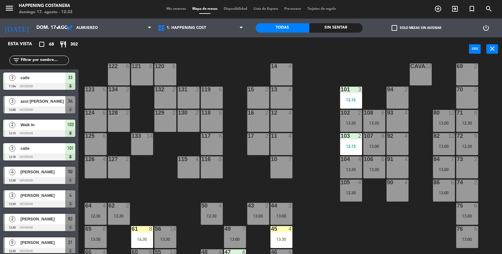
scroll to position [14, 0]
